Goal: Navigation & Orientation: Find specific page/section

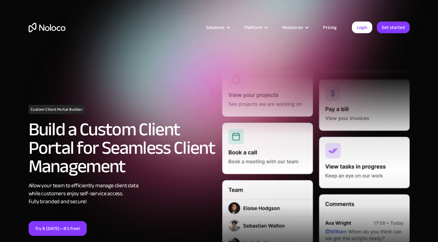
click at [330, 26] on link "Pricing" at bounding box center [329, 27] width 29 height 8
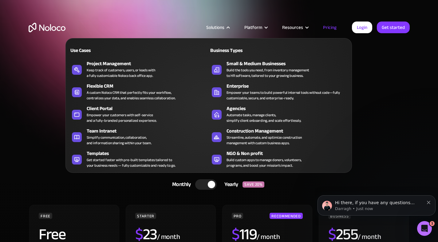
click at [109, 158] on div "Get started faster with pre-built templates tailored to your business needs — f…" at bounding box center [131, 162] width 89 height 11
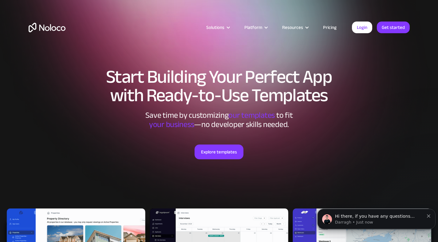
click at [207, 155] on link "Explore templates" at bounding box center [218, 151] width 49 height 15
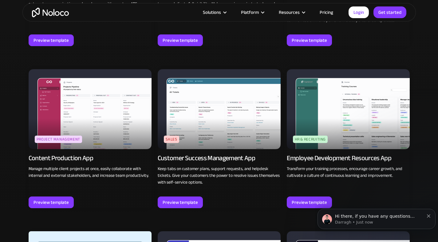
scroll to position [551, 0]
